Goal: Task Accomplishment & Management: Complete application form

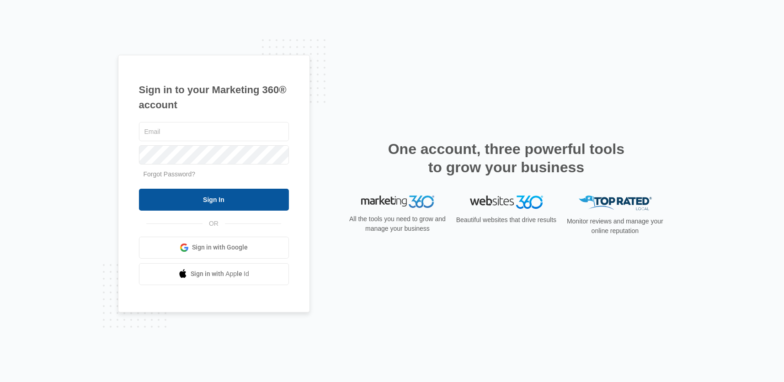
type input "[EMAIL_ADDRESS][DOMAIN_NAME]"
click at [226, 199] on input "Sign In" at bounding box center [214, 200] width 150 height 22
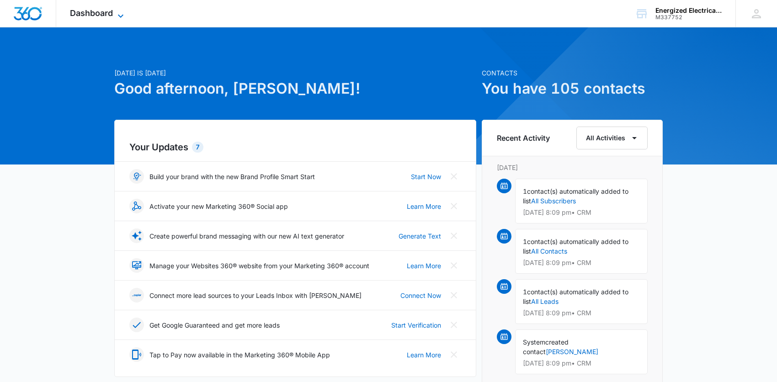
click at [118, 16] on icon at bounding box center [120, 16] width 11 height 11
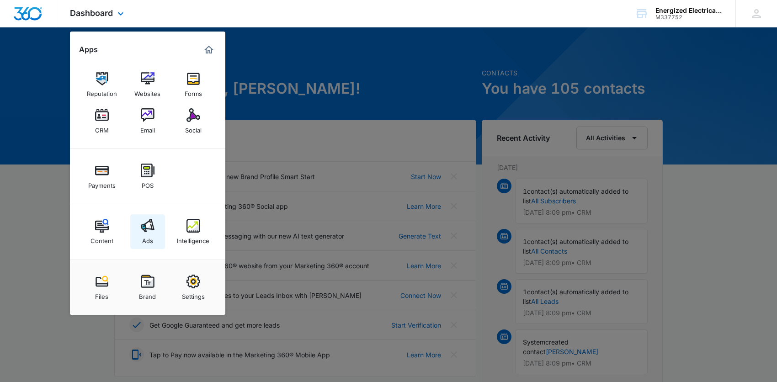
click at [155, 232] on link "Ads" at bounding box center [147, 231] width 35 height 35
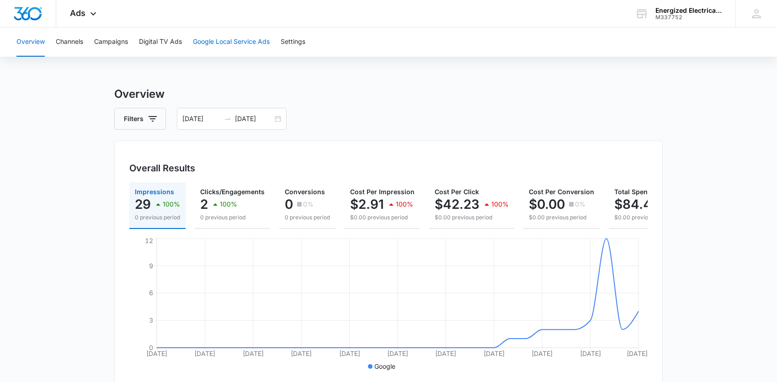
click at [242, 40] on button "Google Local Service Ads" at bounding box center [231, 41] width 77 height 29
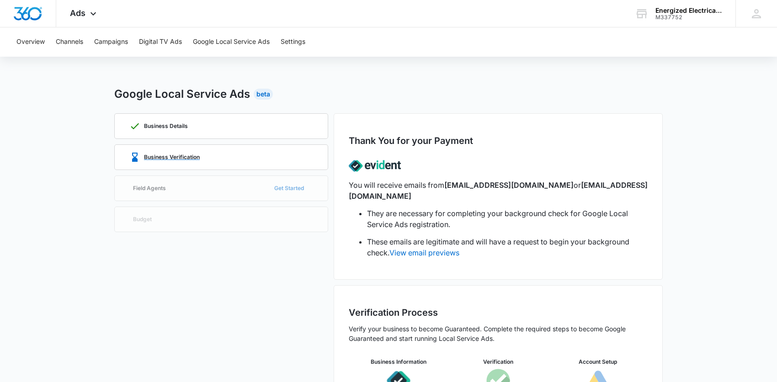
click at [192, 157] on p "Business Verification" at bounding box center [172, 157] width 56 height 5
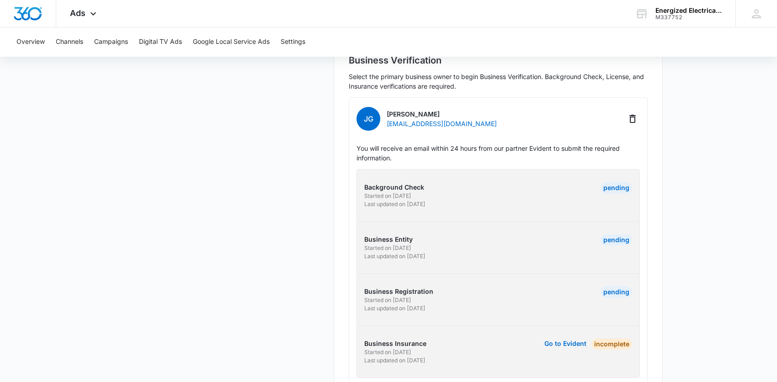
scroll to position [270, 0]
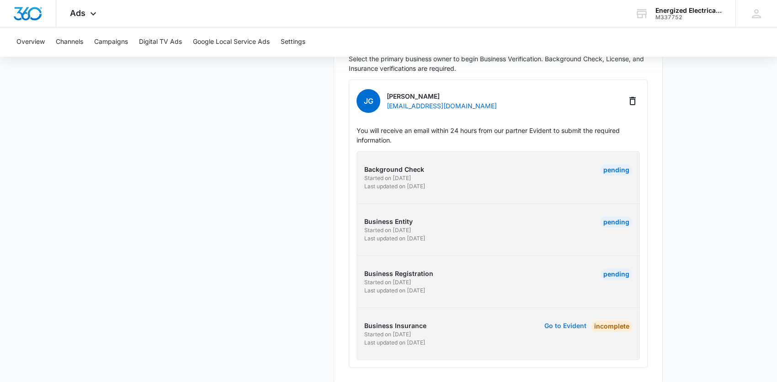
click at [578, 323] on button "Go to Evident" at bounding box center [566, 326] width 42 height 6
click at [568, 321] on link "Go to Evident" at bounding box center [566, 334] width 42 height 26
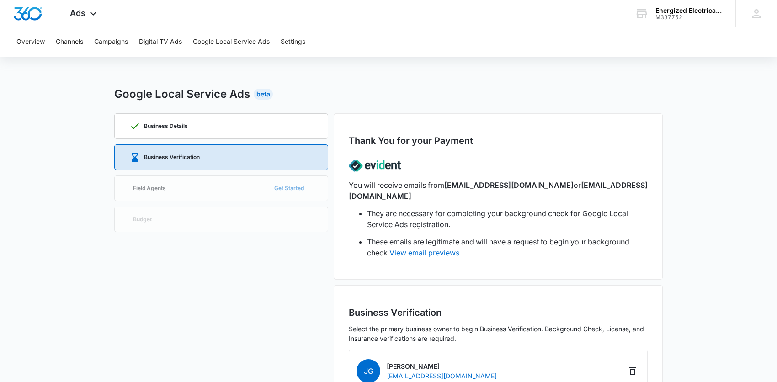
click at [183, 190] on div "Business Details Business Verification Field Agents Get Started Budget" at bounding box center [221, 383] width 214 height 540
click at [162, 188] on div "Business Details Business Verification Field Agents Get Started Budget" at bounding box center [221, 383] width 214 height 540
click at [173, 153] on div "Business Verification" at bounding box center [164, 157] width 70 height 11
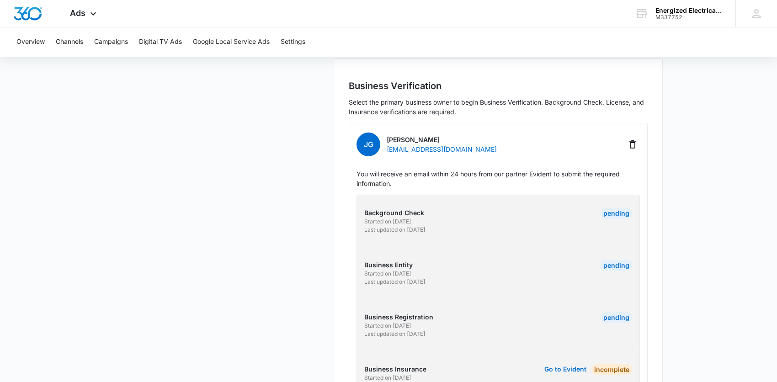
scroll to position [270, 0]
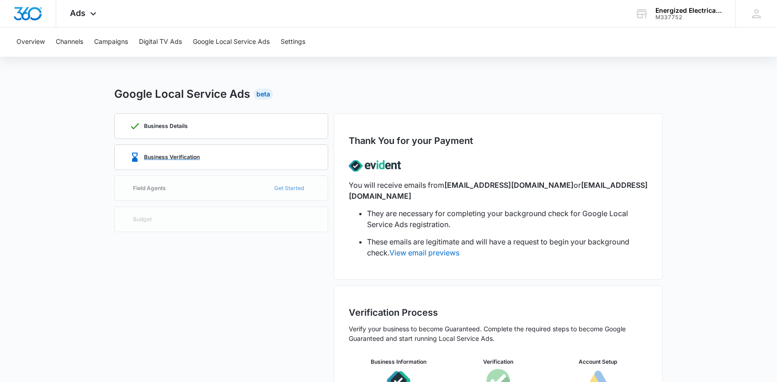
click at [194, 155] on p "Business Verification" at bounding box center [172, 157] width 56 height 5
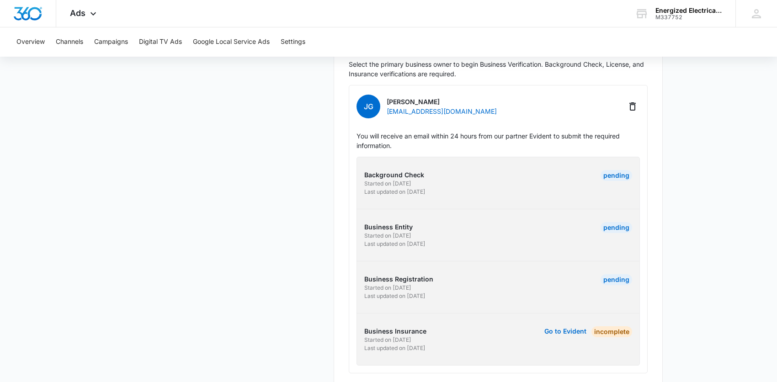
scroll to position [270, 0]
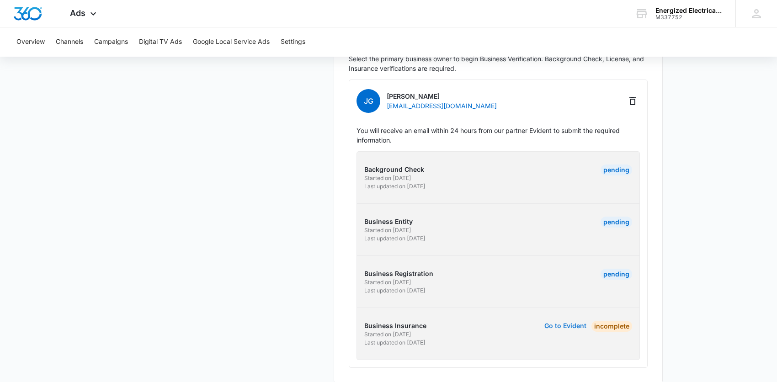
click at [578, 323] on button "Go to Evident" at bounding box center [566, 326] width 42 height 6
click at [577, 323] on button "Go to Evident" at bounding box center [566, 326] width 42 height 6
click at [600, 321] on div "Incomplete" at bounding box center [612, 326] width 41 height 11
click at [562, 323] on button "Go to Evident" at bounding box center [566, 326] width 42 height 6
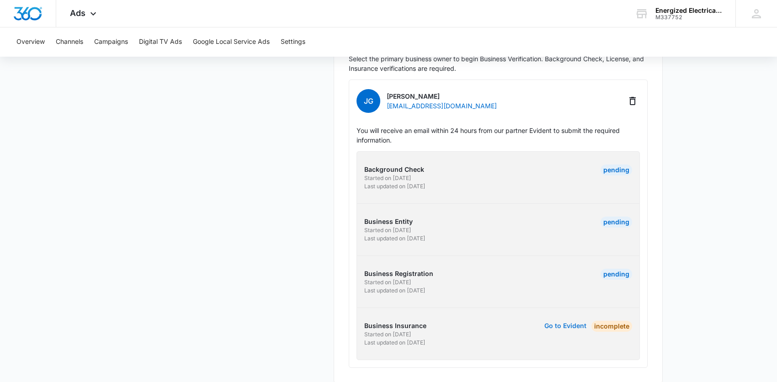
click at [571, 323] on button "Go to Evident" at bounding box center [566, 326] width 42 height 6
click at [554, 321] on link "Go to Evident" at bounding box center [566, 334] width 42 height 26
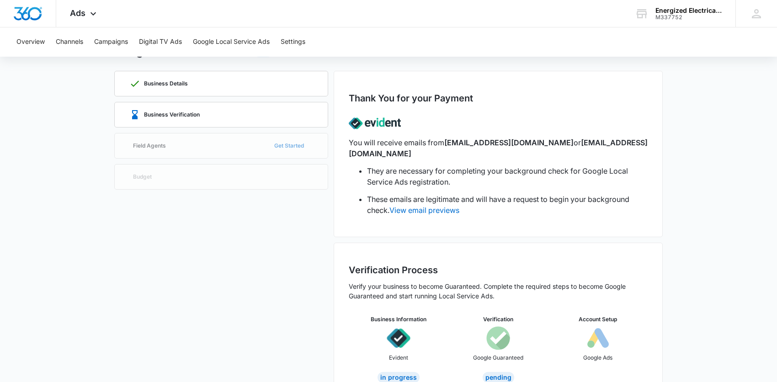
scroll to position [58, 0]
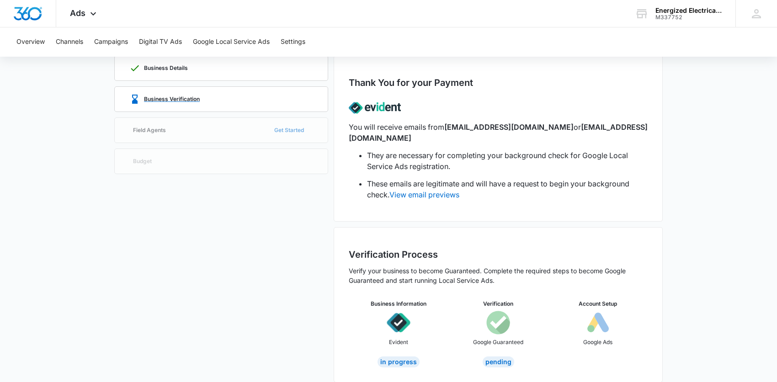
click at [173, 97] on p "Business Verification" at bounding box center [172, 99] width 56 height 5
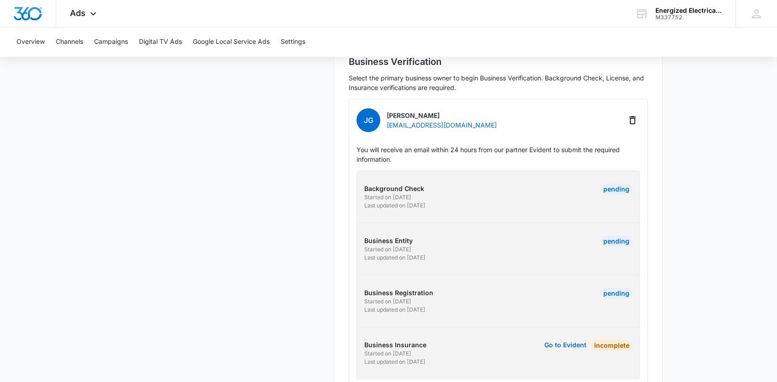
scroll to position [270, 0]
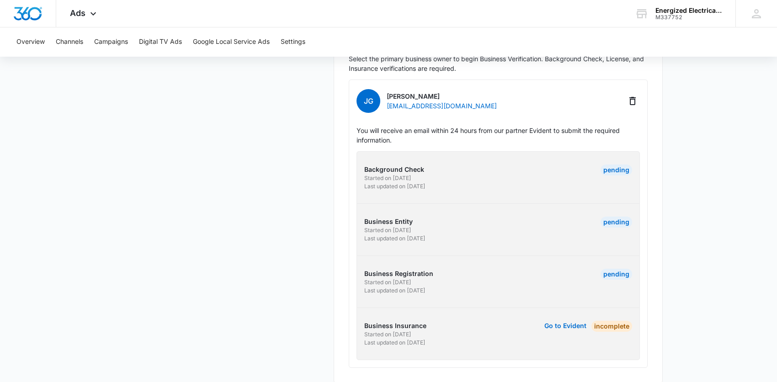
click at [564, 321] on link "Go to Evident" at bounding box center [566, 334] width 42 height 26
click at [564, 323] on button "Go to Evident" at bounding box center [566, 326] width 42 height 6
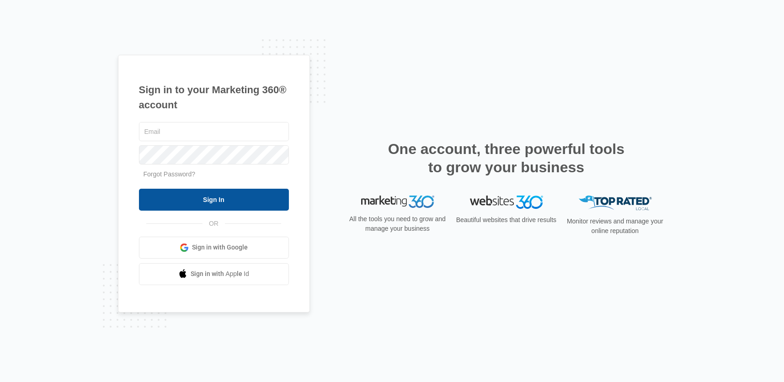
type input "[EMAIL_ADDRESS][DOMAIN_NAME]"
click at [223, 198] on input "Sign In" at bounding box center [214, 200] width 150 height 22
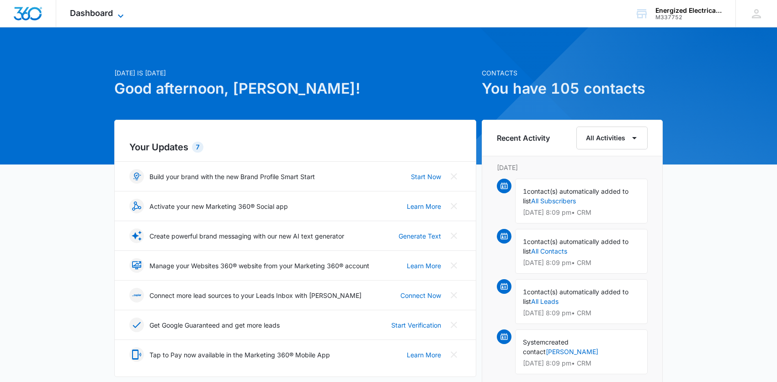
click at [116, 12] on icon at bounding box center [120, 16] width 11 height 11
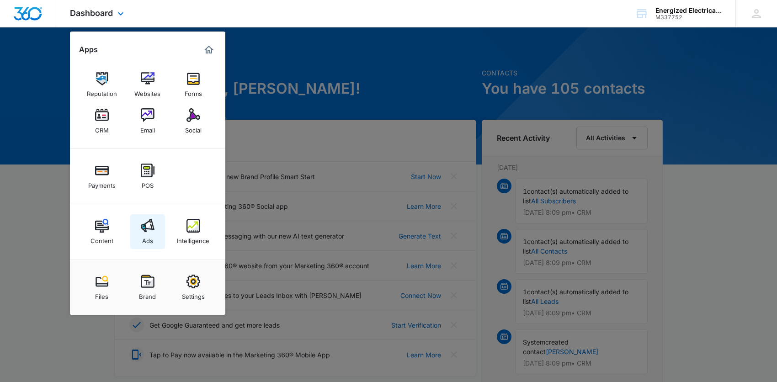
click at [141, 235] on link "Ads" at bounding box center [147, 231] width 35 height 35
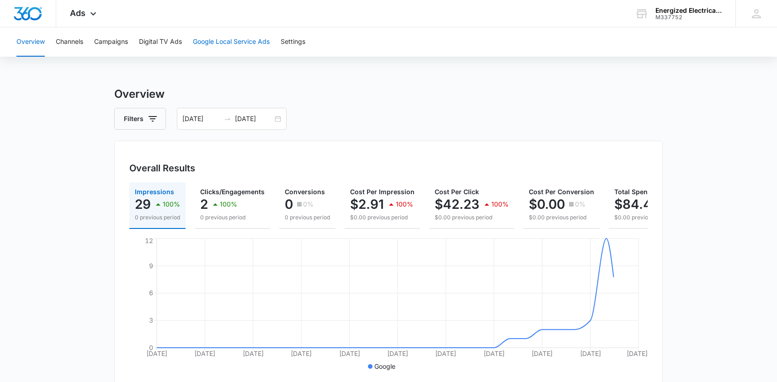
click at [220, 41] on button "Google Local Service Ads" at bounding box center [231, 41] width 77 height 29
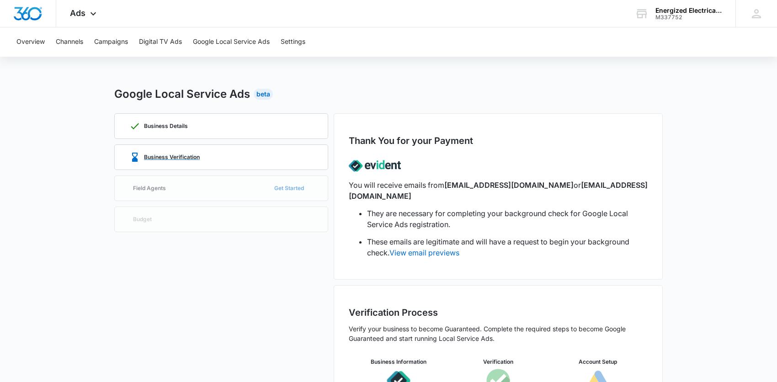
click at [182, 155] on p "Business Verification" at bounding box center [172, 157] width 56 height 5
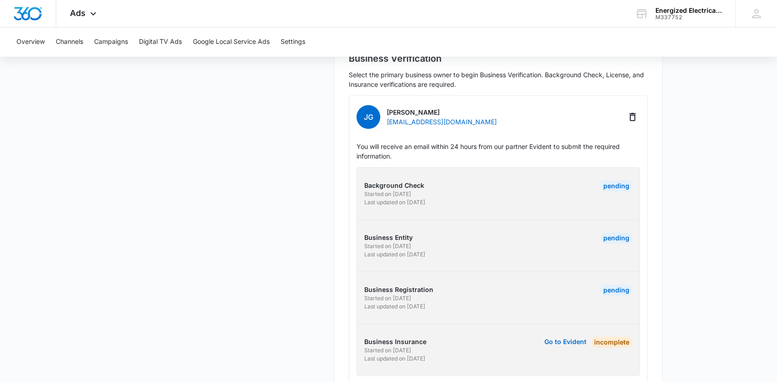
scroll to position [270, 0]
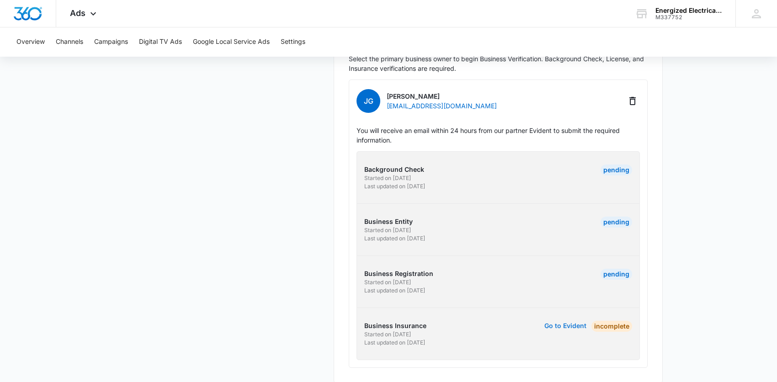
click at [548, 323] on button "Go to Evident" at bounding box center [566, 326] width 42 height 6
click at [614, 321] on div "Incomplete" at bounding box center [612, 326] width 41 height 11
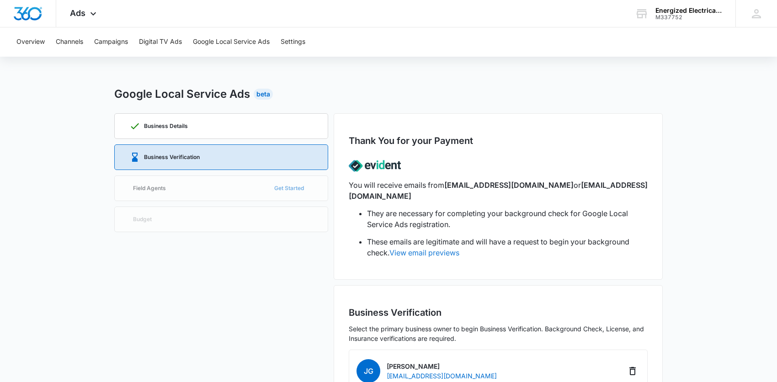
click at [430, 248] on link "View email previews" at bounding box center [425, 252] width 70 height 9
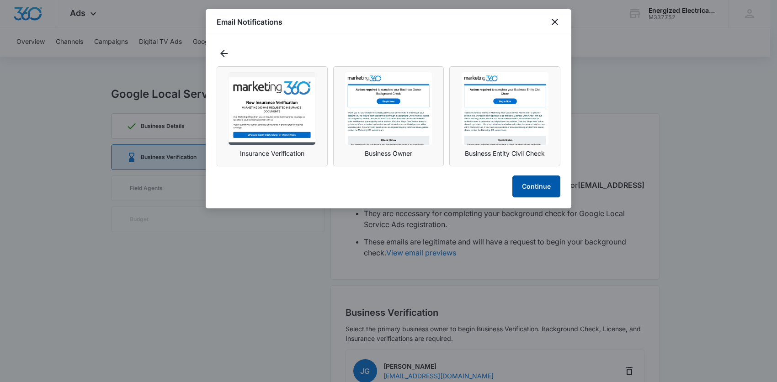
click at [546, 181] on button "Continue" at bounding box center [537, 187] width 48 height 22
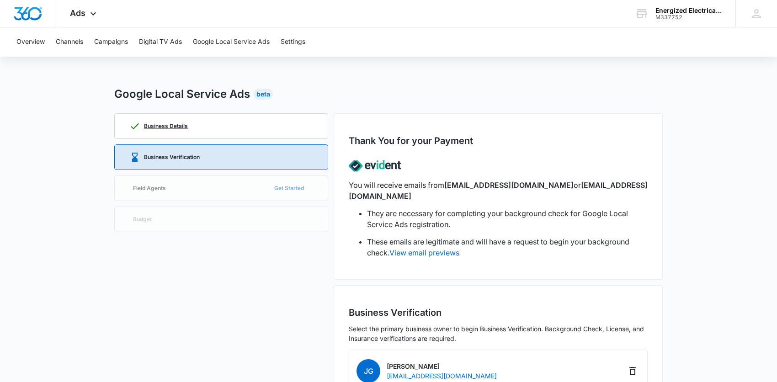
click at [191, 129] on div "Business Details" at bounding box center [221, 126] width 184 height 25
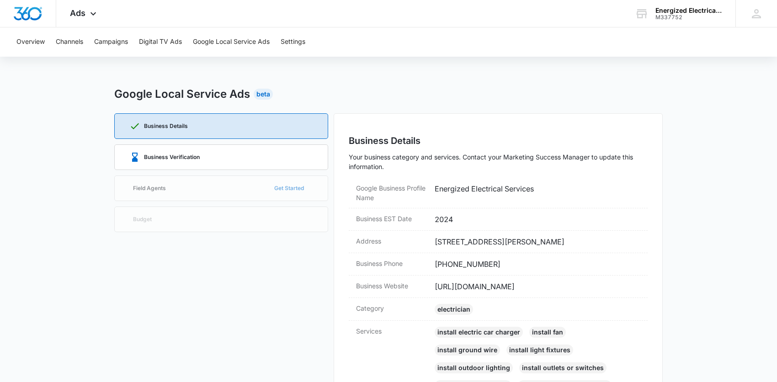
click at [252, 191] on div "Business Details Business Verification Field Agents Get Started Budget" at bounding box center [221, 351] width 214 height 476
click at [252, 192] on div "Business Details Business Verification Field Agents Get Started Budget" at bounding box center [221, 351] width 214 height 476
click at [158, 155] on p "Business Verification" at bounding box center [172, 157] width 56 height 5
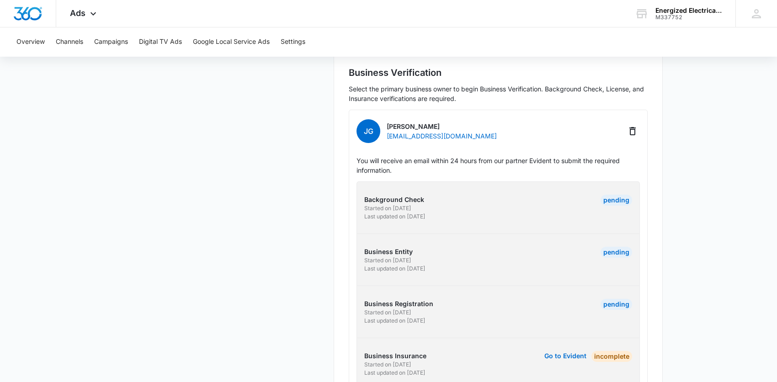
scroll to position [270, 0]
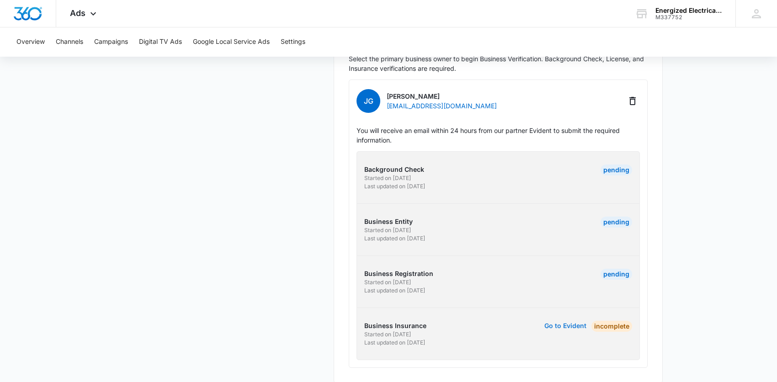
click at [572, 323] on button "Go to Evident" at bounding box center [566, 326] width 42 height 6
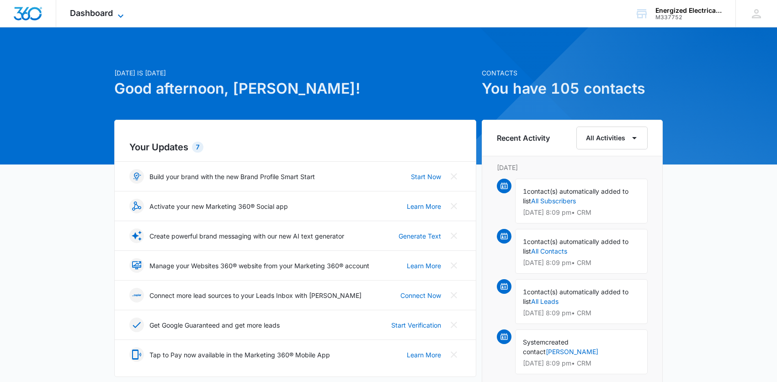
click at [92, 10] on span "Dashboard" at bounding box center [91, 13] width 43 height 10
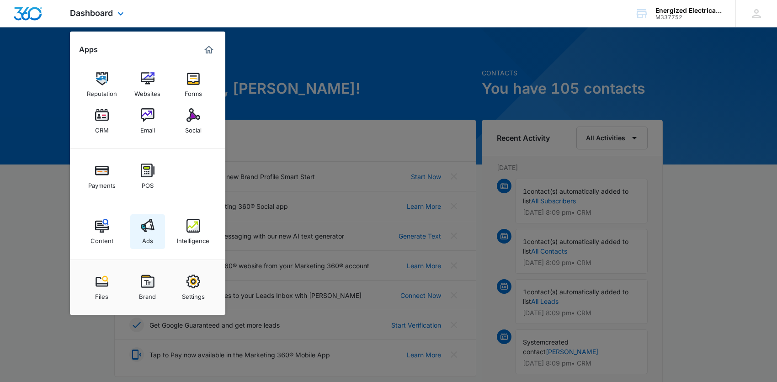
click at [147, 233] on div "Ads" at bounding box center [147, 239] width 11 height 12
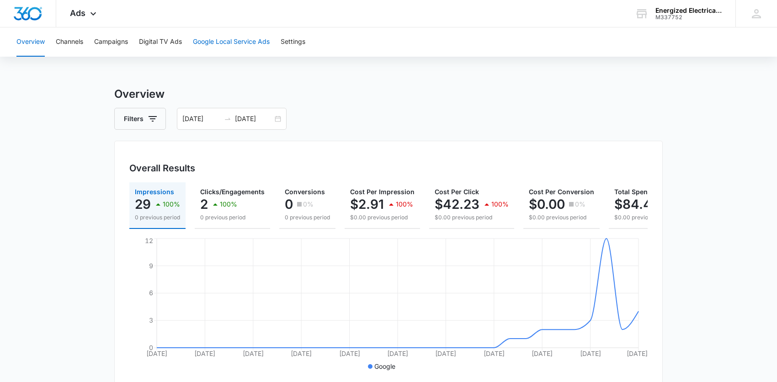
click at [233, 34] on button "Google Local Service Ads" at bounding box center [231, 41] width 77 height 29
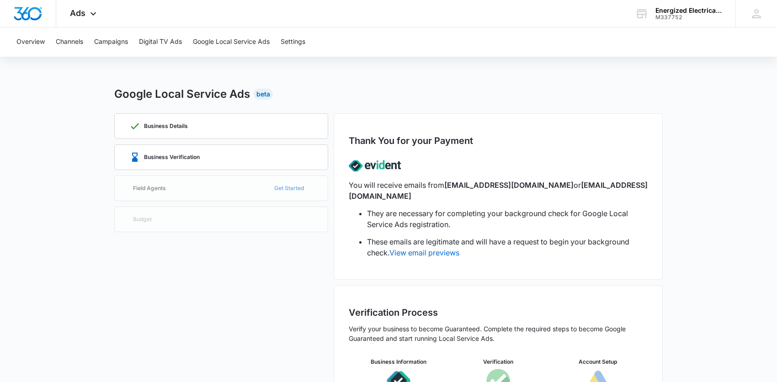
click at [286, 188] on div "Business Details Business Verification Field Agents Get Started Budget" at bounding box center [221, 276] width 214 height 327
click at [288, 188] on div "Business Details Business Verification Field Agents Get Started Budget" at bounding box center [221, 276] width 214 height 327
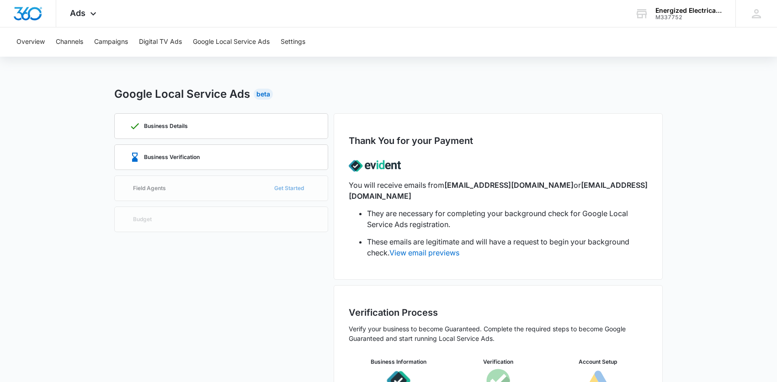
scroll to position [58, 0]
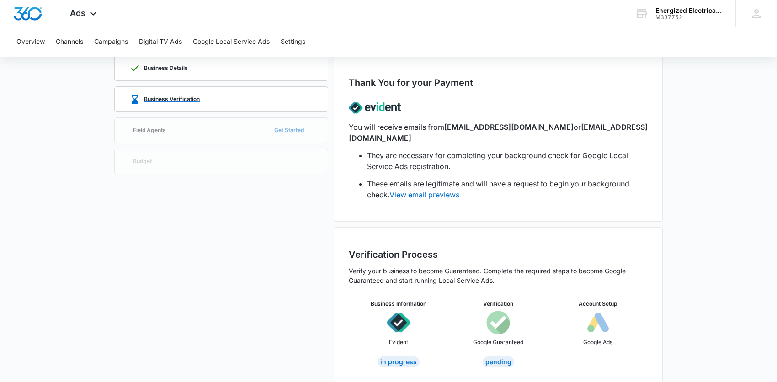
click at [165, 97] on p "Business Verification" at bounding box center [172, 99] width 56 height 5
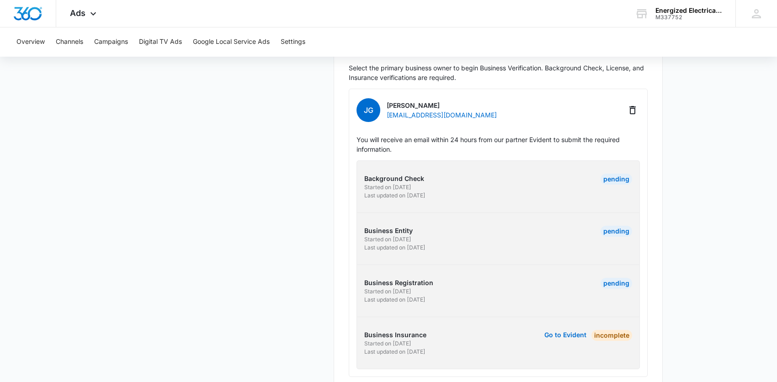
scroll to position [270, 0]
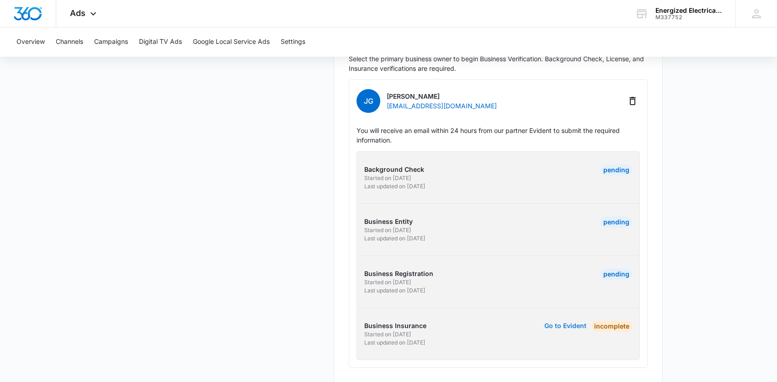
click at [564, 323] on button "Go to Evident" at bounding box center [566, 326] width 42 height 6
click at [118, 91] on div "Business Details Business Verification Field Agents Get Started Budget" at bounding box center [221, 113] width 214 height 540
click at [302, 43] on button "Settings" at bounding box center [293, 41] width 25 height 29
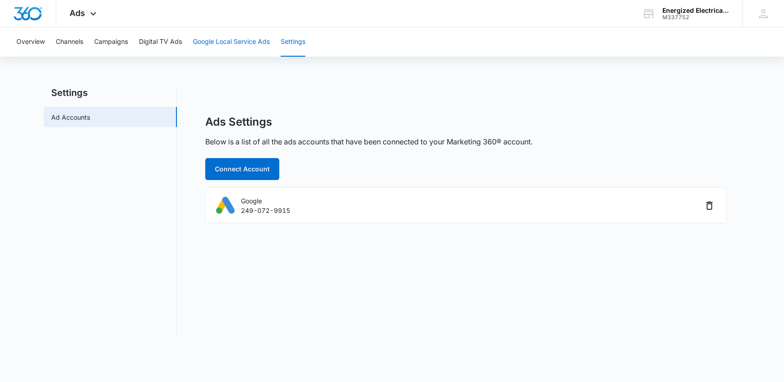
click at [227, 41] on button "Google Local Service Ads" at bounding box center [231, 41] width 77 height 29
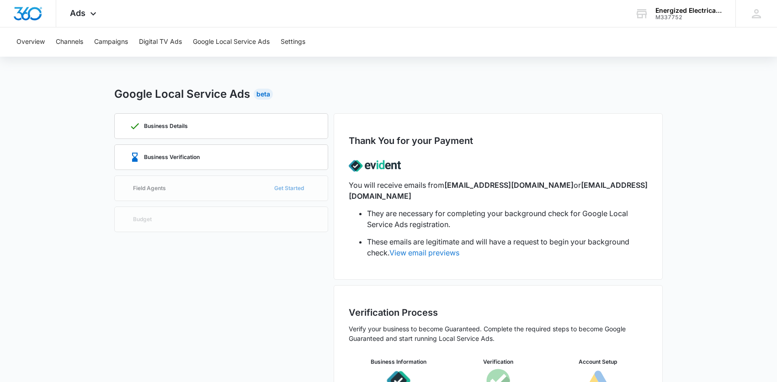
click at [426, 248] on link "View email previews" at bounding box center [425, 252] width 70 height 9
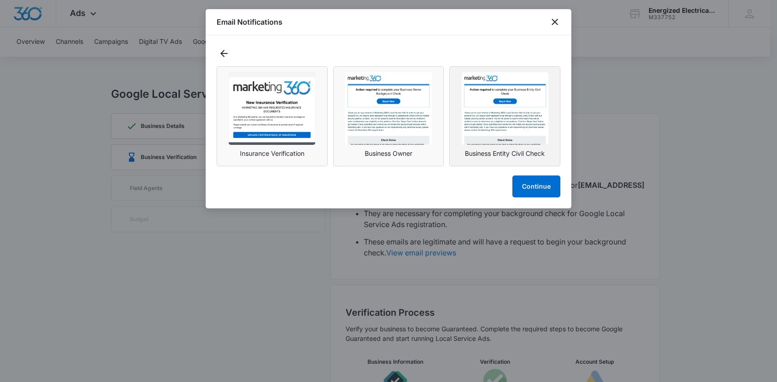
click at [486, 139] on img "button" at bounding box center [505, 108] width 87 height 73
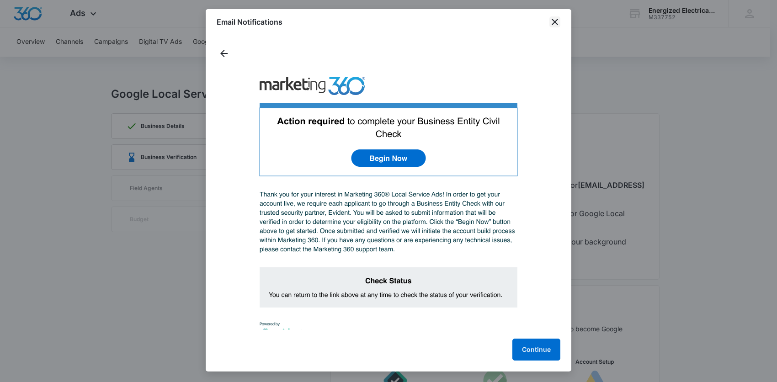
click at [556, 19] on icon "close" at bounding box center [555, 21] width 11 height 11
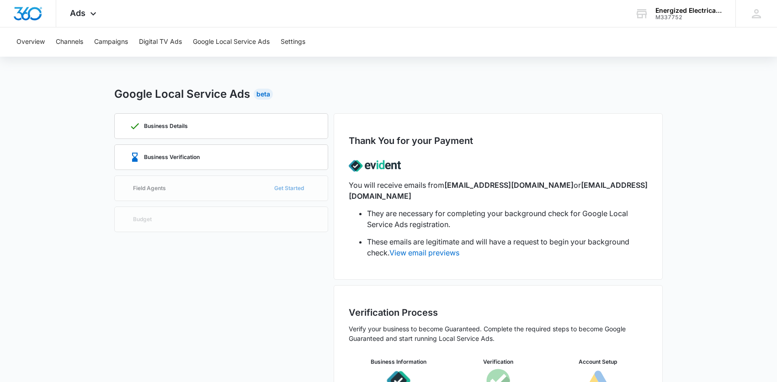
click at [155, 187] on div "Business Details Business Verification Field Agents Get Started Budget" at bounding box center [221, 276] width 214 height 327
click at [171, 158] on p "Business Verification" at bounding box center [172, 157] width 56 height 5
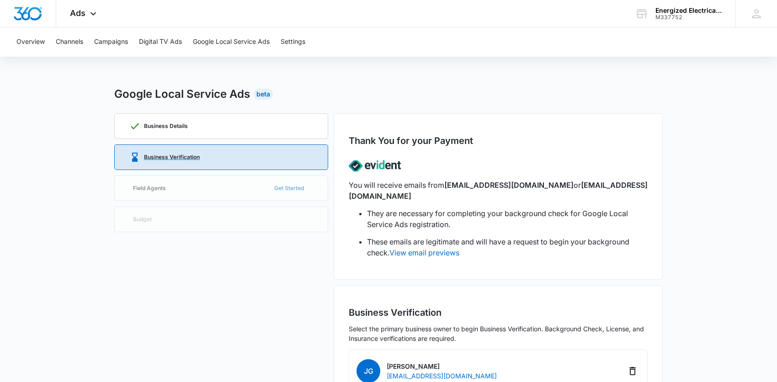
scroll to position [270, 0]
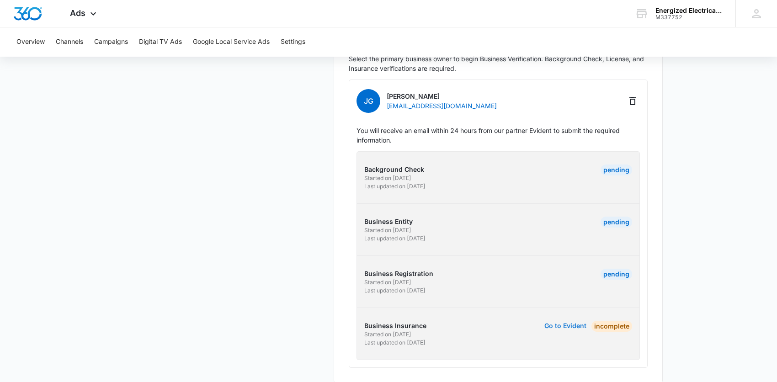
click at [554, 323] on button "Go to Evident" at bounding box center [566, 326] width 42 height 6
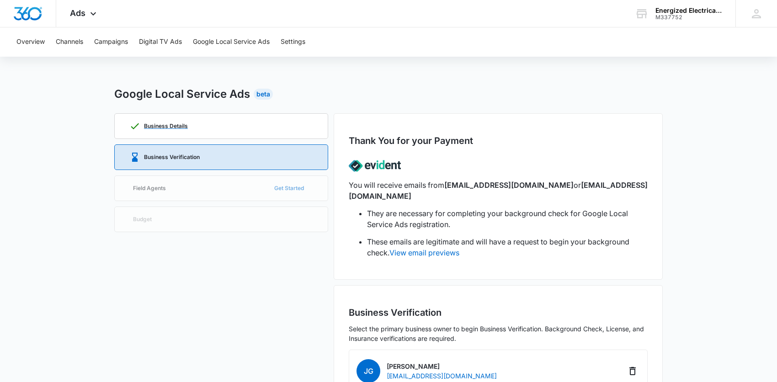
click at [164, 123] on p "Business Details" at bounding box center [166, 125] width 44 height 5
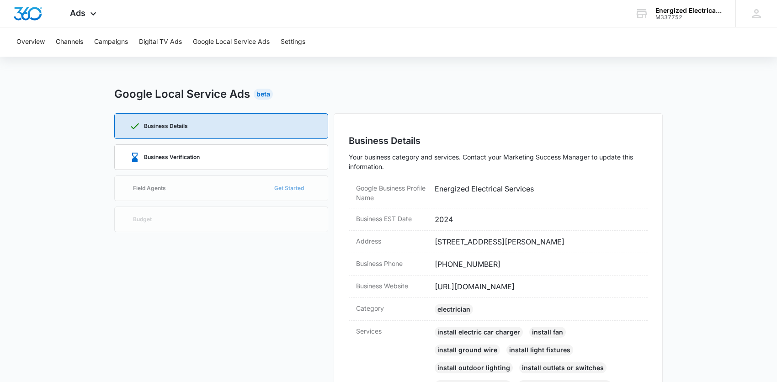
click at [150, 188] on div "Business Details Business Verification Field Agents Get Started Budget" at bounding box center [221, 351] width 214 height 476
click at [201, 187] on div "Business Details Business Verification Field Agents Get Started Budget" at bounding box center [221, 351] width 214 height 476
click at [198, 155] on p "Business Verification" at bounding box center [172, 157] width 56 height 5
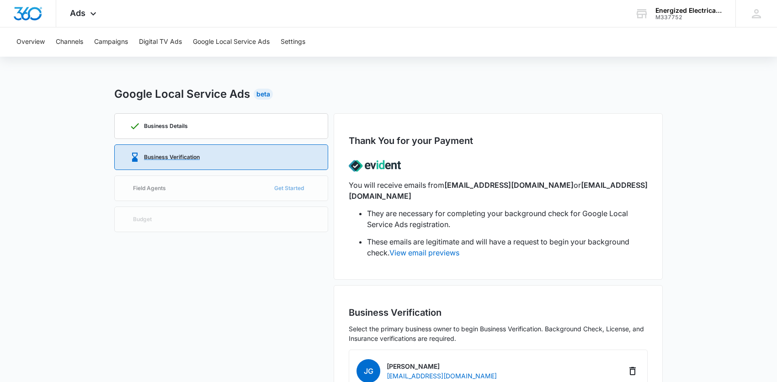
scroll to position [270, 0]
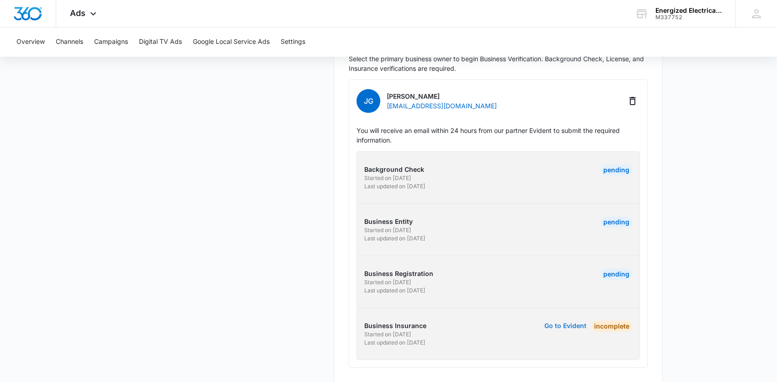
click at [555, 323] on button "Go to Evident" at bounding box center [566, 326] width 42 height 6
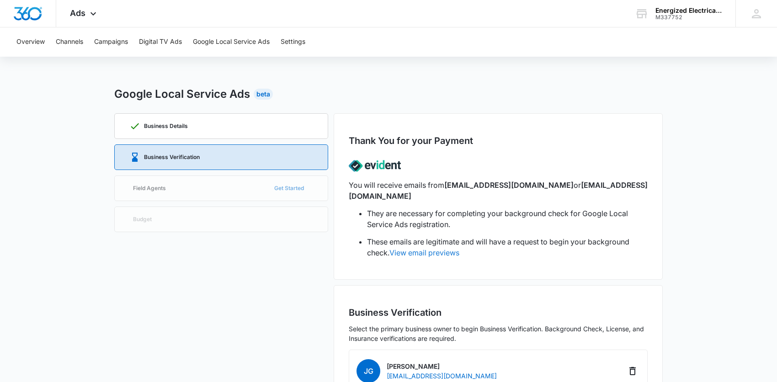
click at [424, 248] on link "View email previews" at bounding box center [425, 252] width 70 height 9
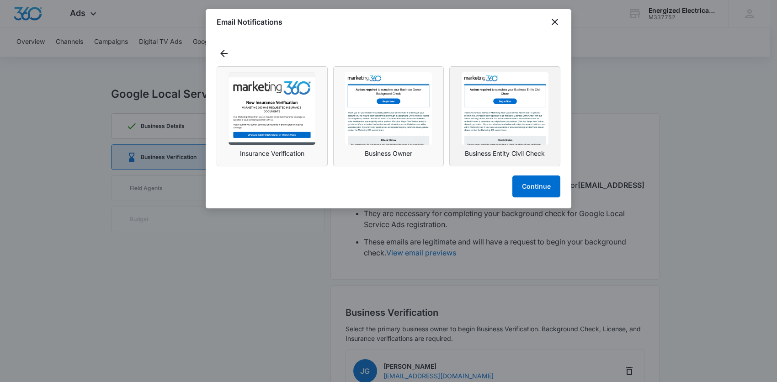
click at [482, 152] on p "Business Entity Civil Check" at bounding box center [505, 153] width 80 height 6
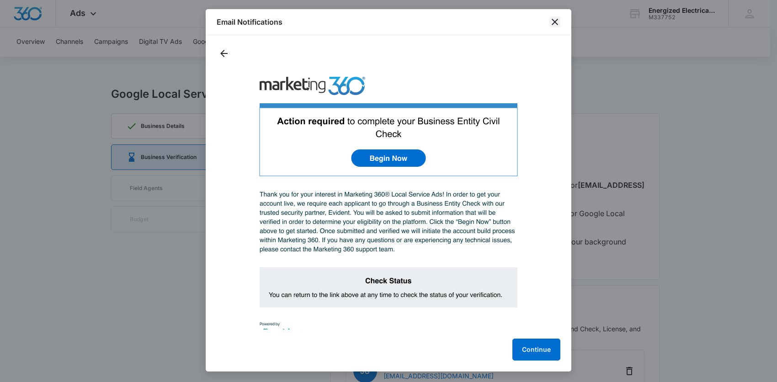
click at [556, 26] on icon "close" at bounding box center [555, 21] width 11 height 11
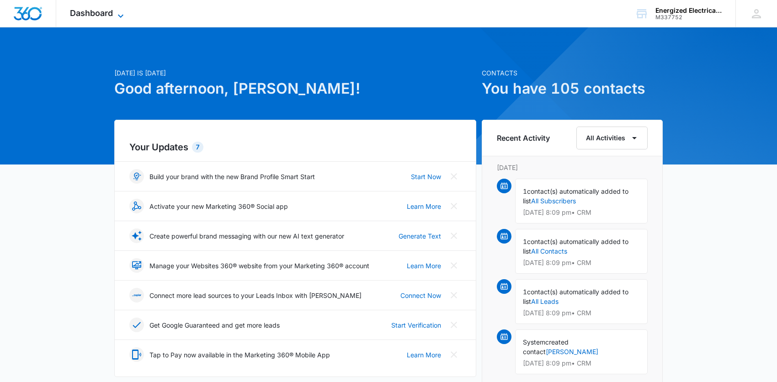
click at [110, 14] on span "Dashboard" at bounding box center [91, 13] width 43 height 10
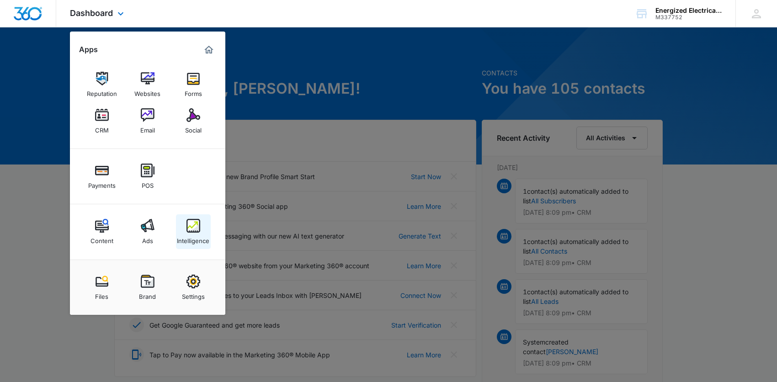
click at [193, 228] on img at bounding box center [194, 226] width 14 height 14
